Goal: Task Accomplishment & Management: Manage account settings

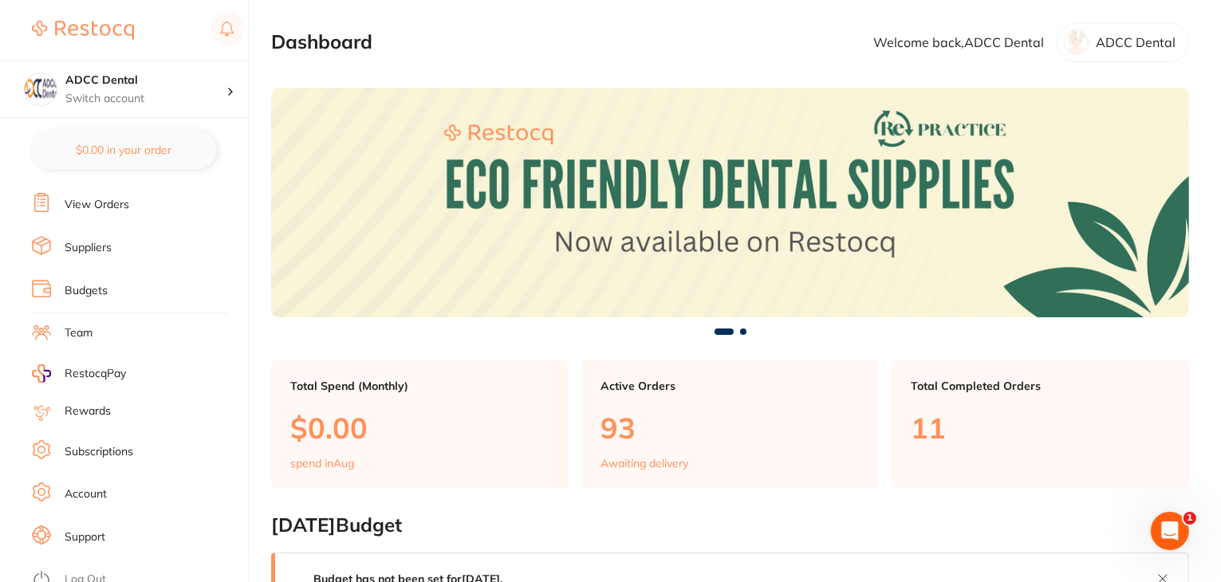
click at [83, 572] on link "Log Out" at bounding box center [85, 580] width 41 height 16
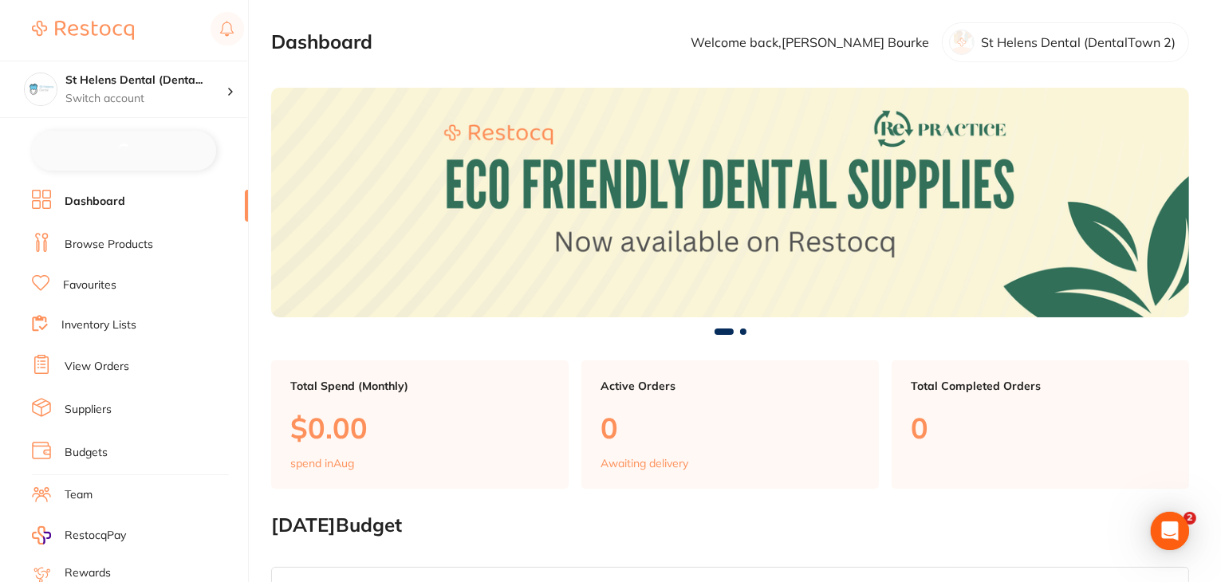
checkbox input "false"
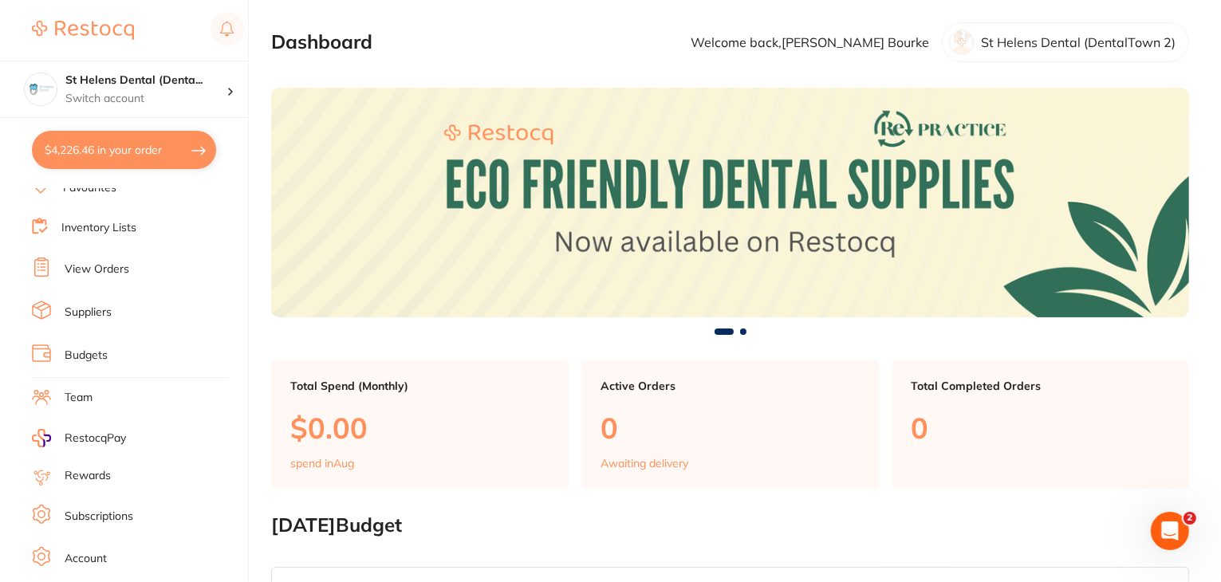
scroll to position [160, 0]
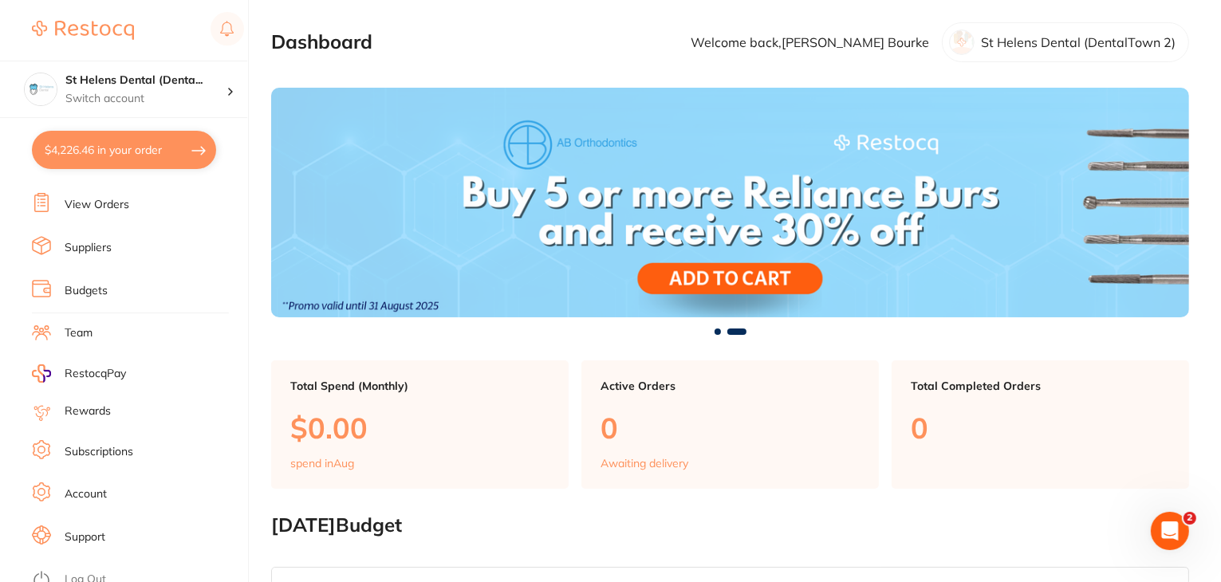
click at [88, 572] on link "Log Out" at bounding box center [85, 580] width 41 height 16
